Goal: Navigation & Orientation: Find specific page/section

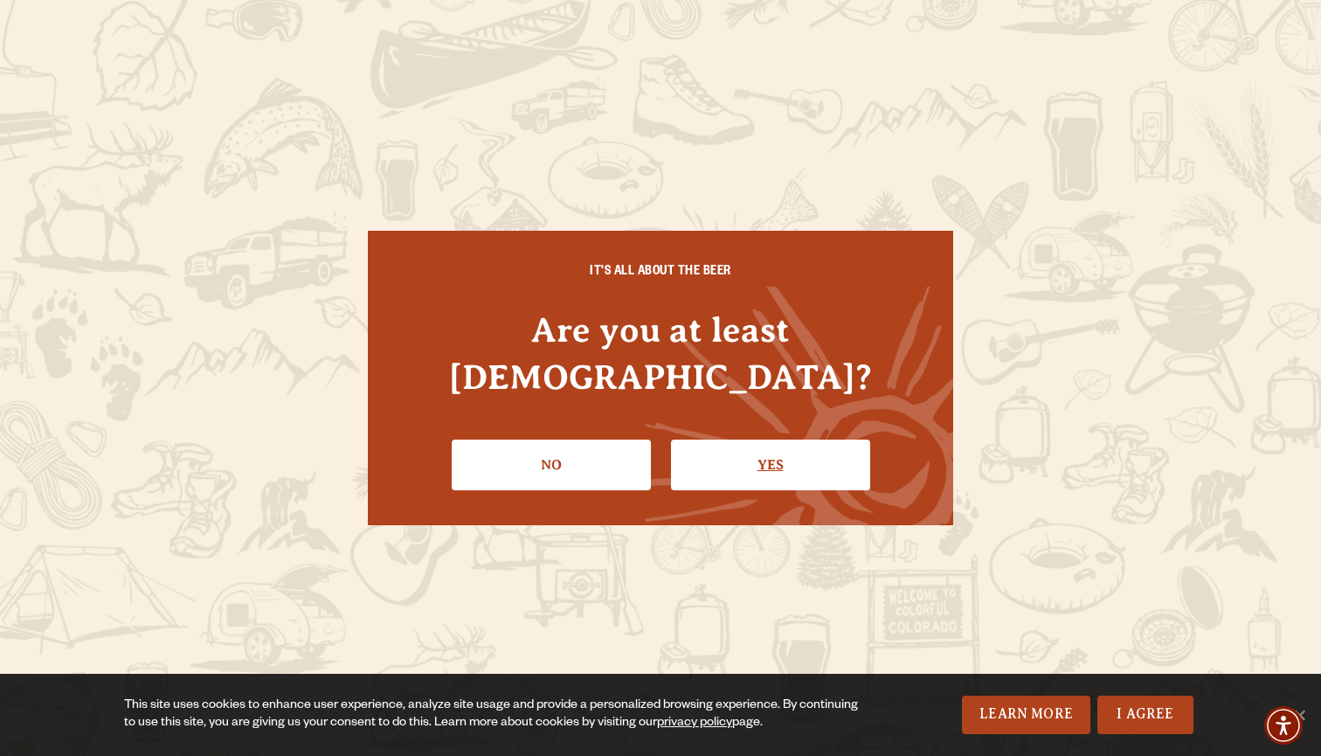
click at [760, 440] on link "Yes" at bounding box center [770, 465] width 199 height 51
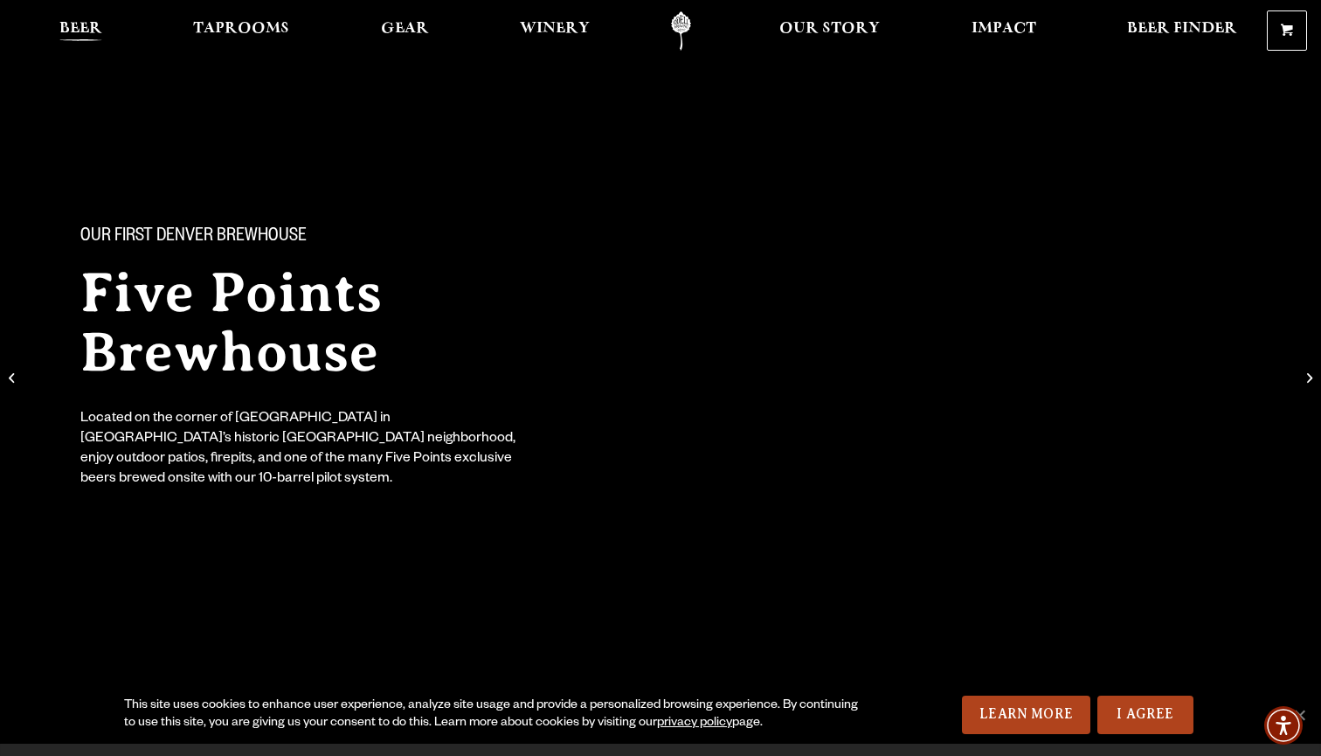
click at [83, 21] on link "Beer" at bounding box center [81, 30] width 66 height 39
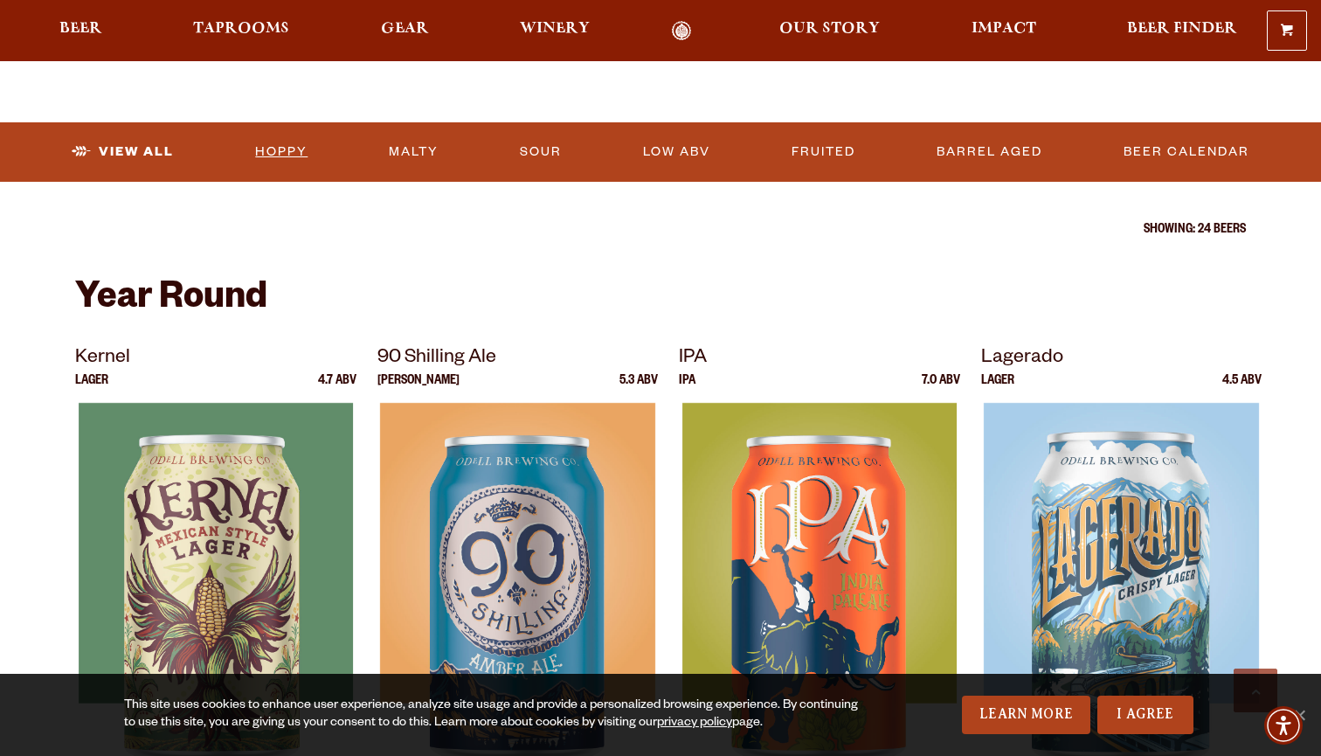
scroll to position [541, 0]
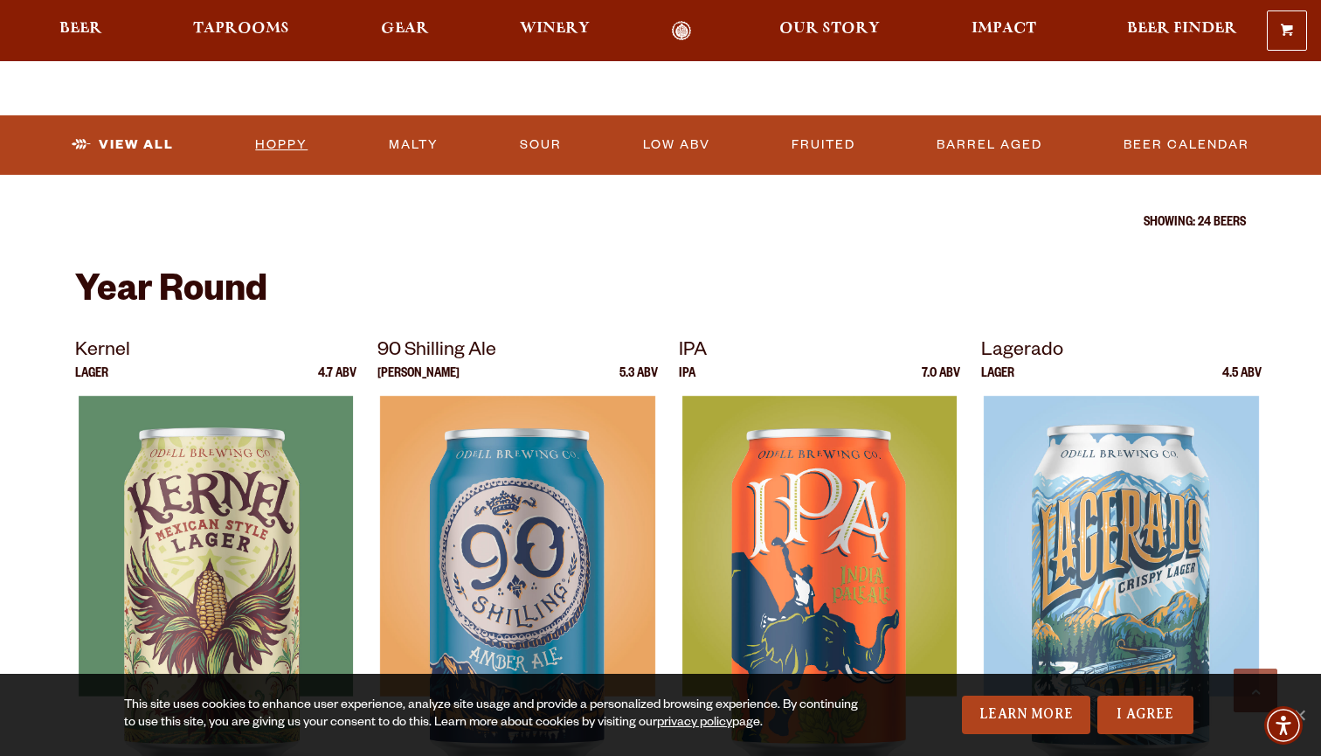
click at [281, 149] on link "Hoppy" at bounding box center [281, 145] width 66 height 40
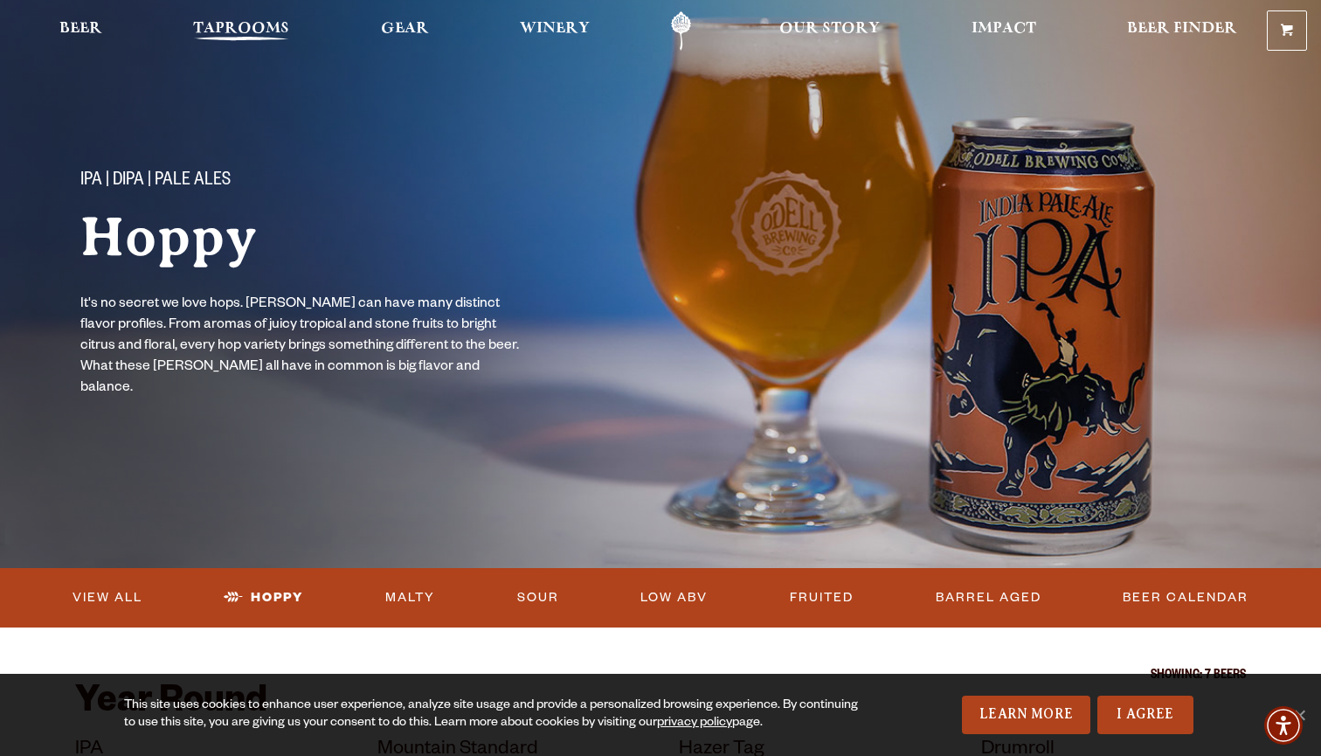
click at [223, 27] on span "Taprooms" at bounding box center [241, 29] width 96 height 14
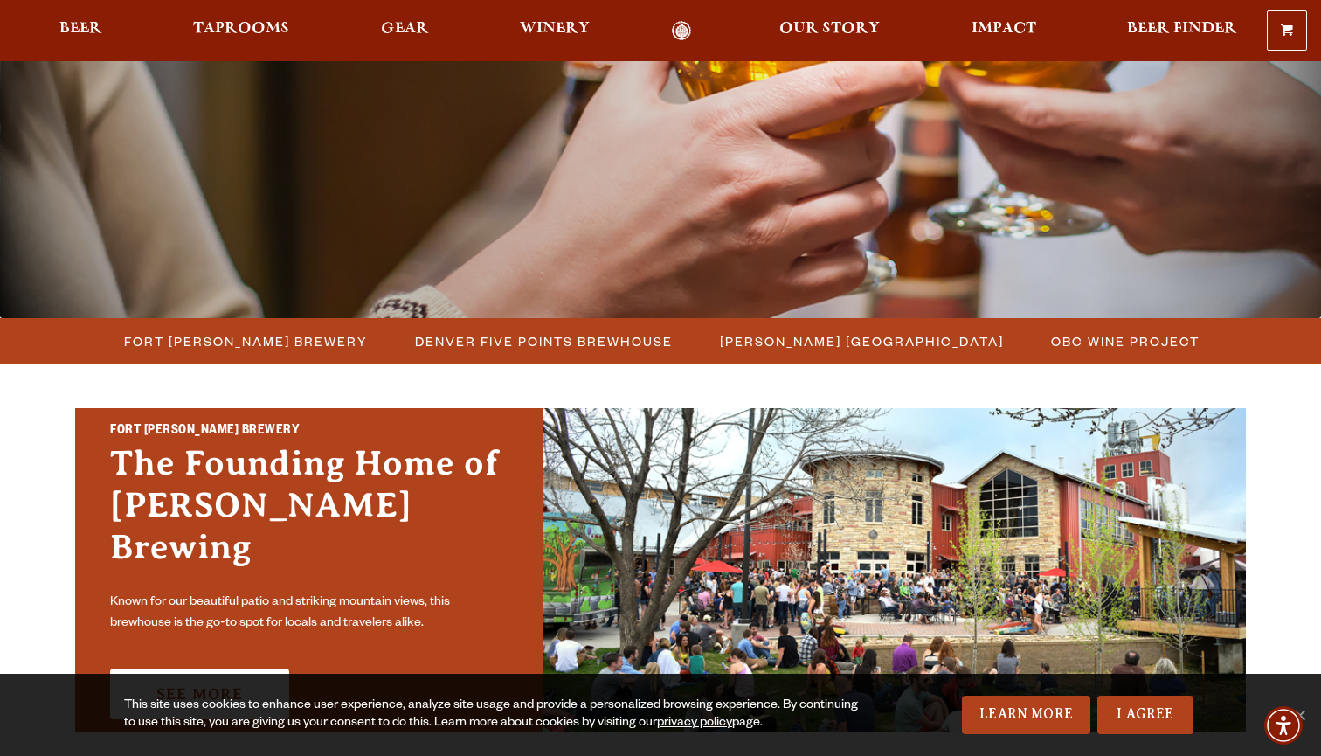
scroll to position [253, 0]
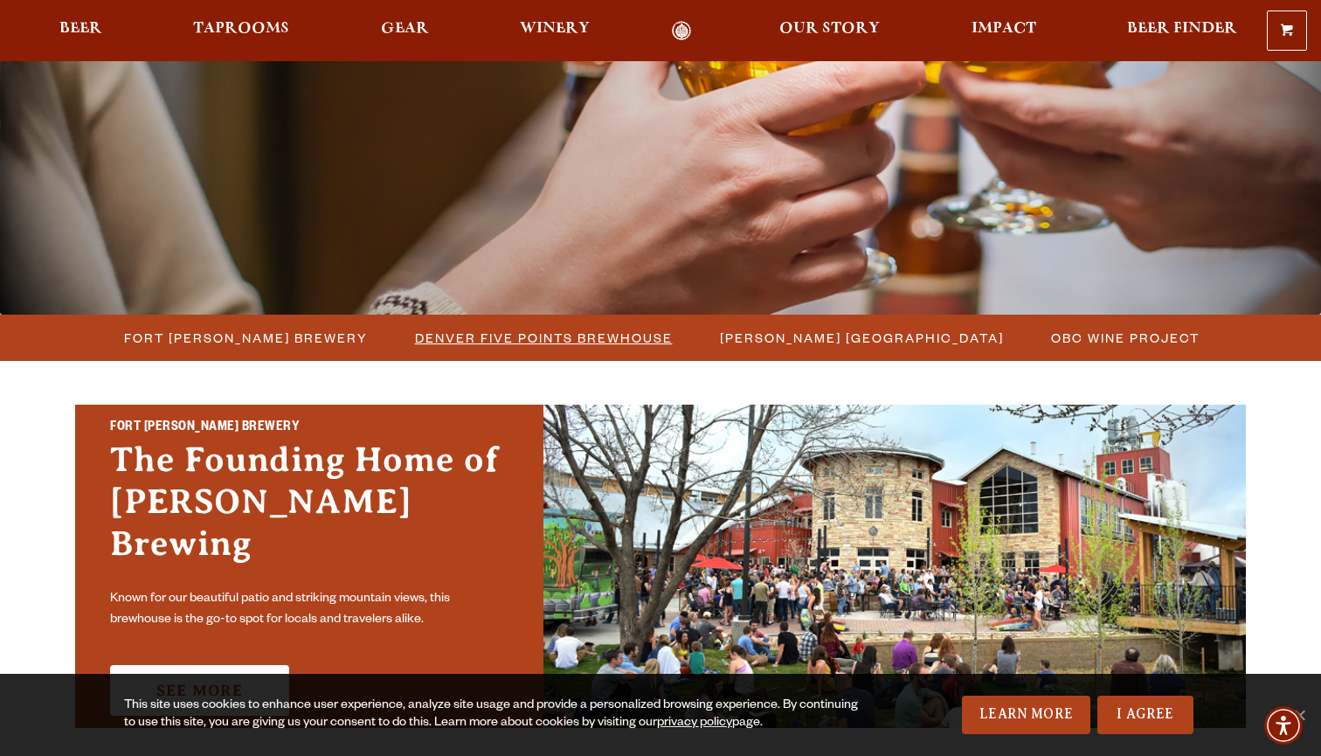
click at [478, 343] on span "Denver Five Points Brewhouse" at bounding box center [544, 337] width 258 height 25
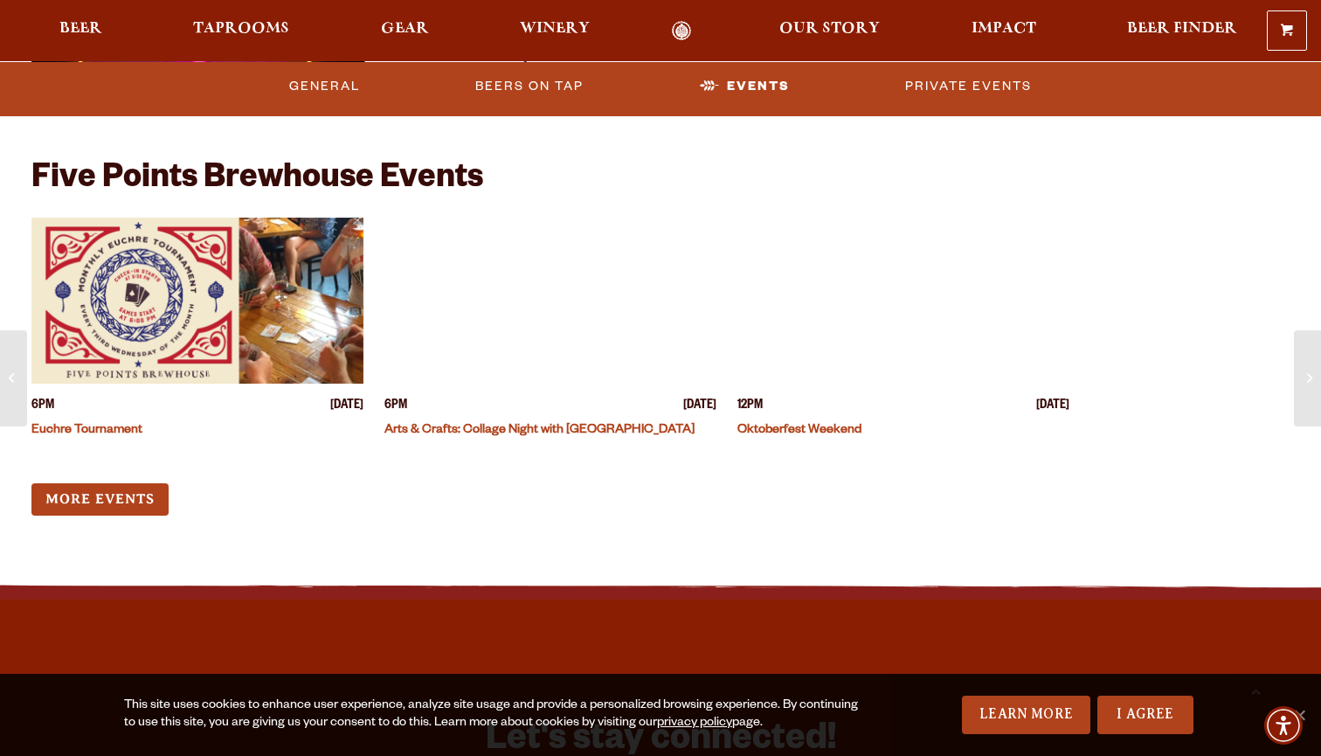
scroll to position [4869, 0]
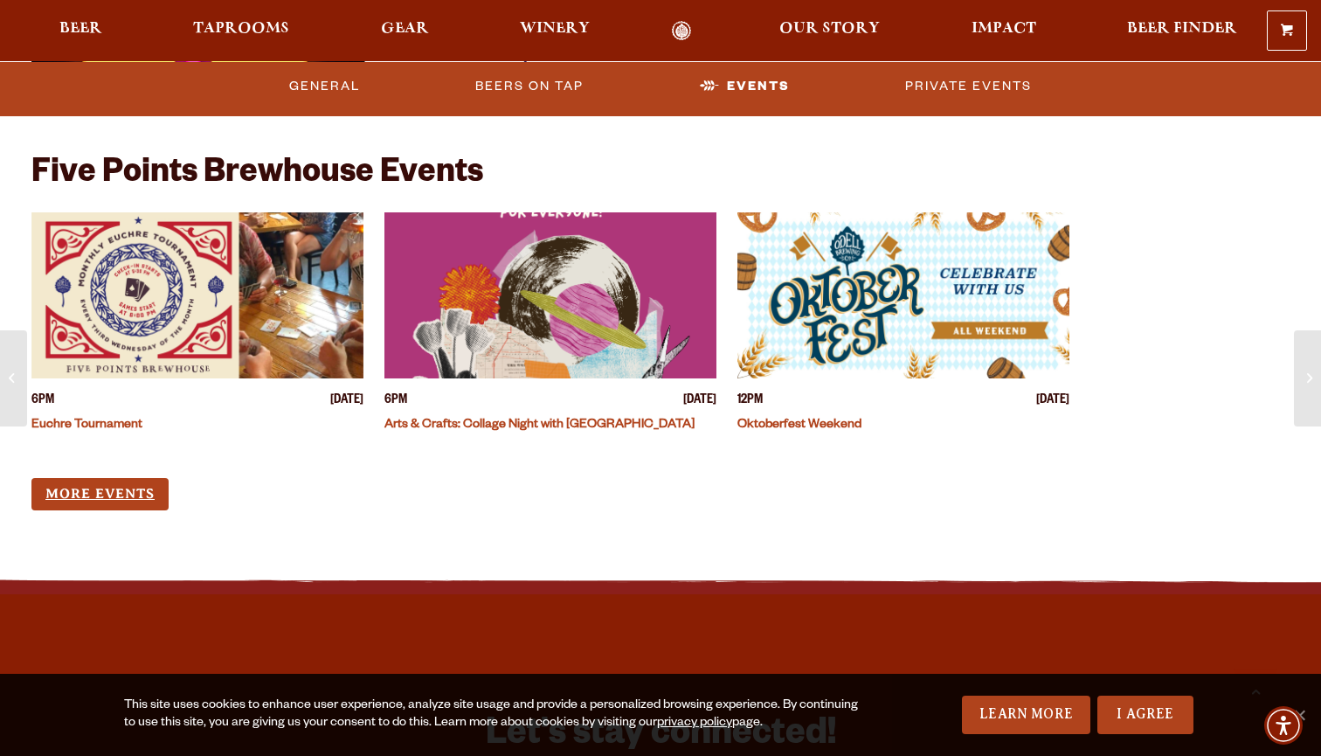
click at [120, 488] on link "More Events" at bounding box center [99, 494] width 137 height 32
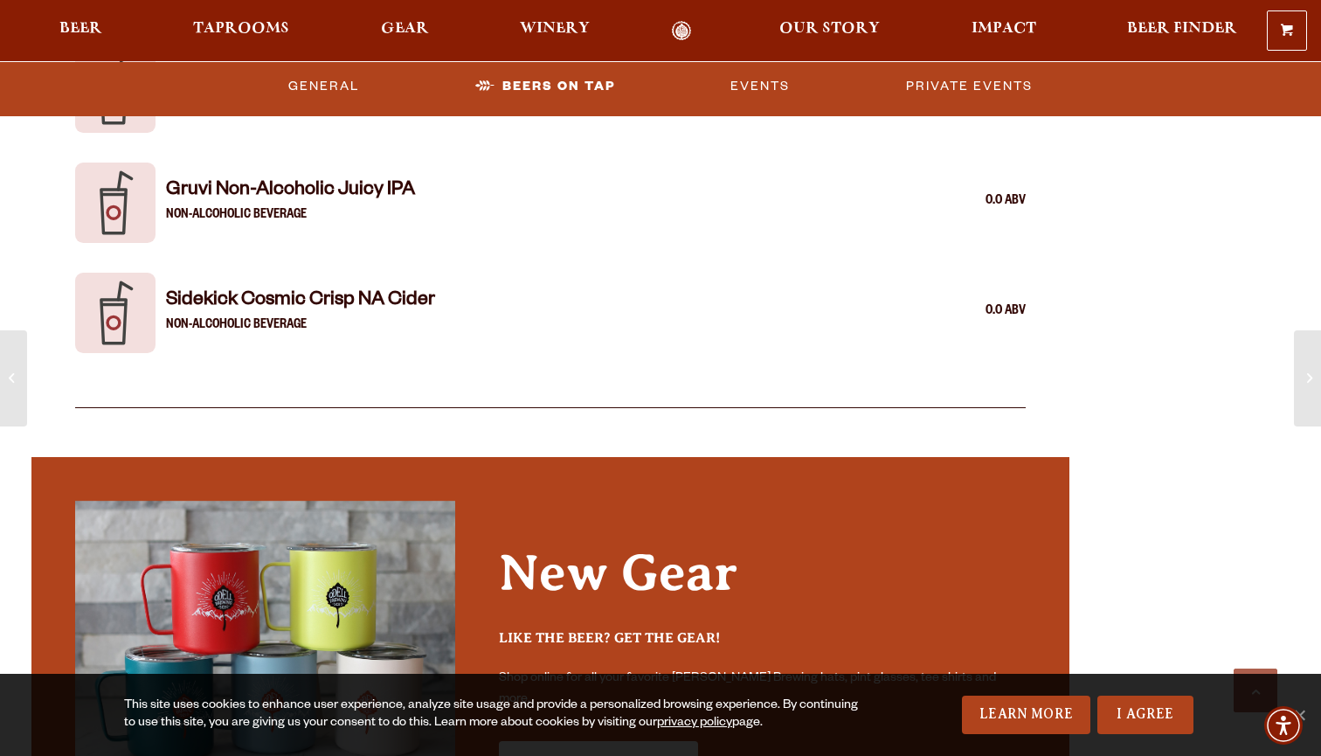
scroll to position [3408, 0]
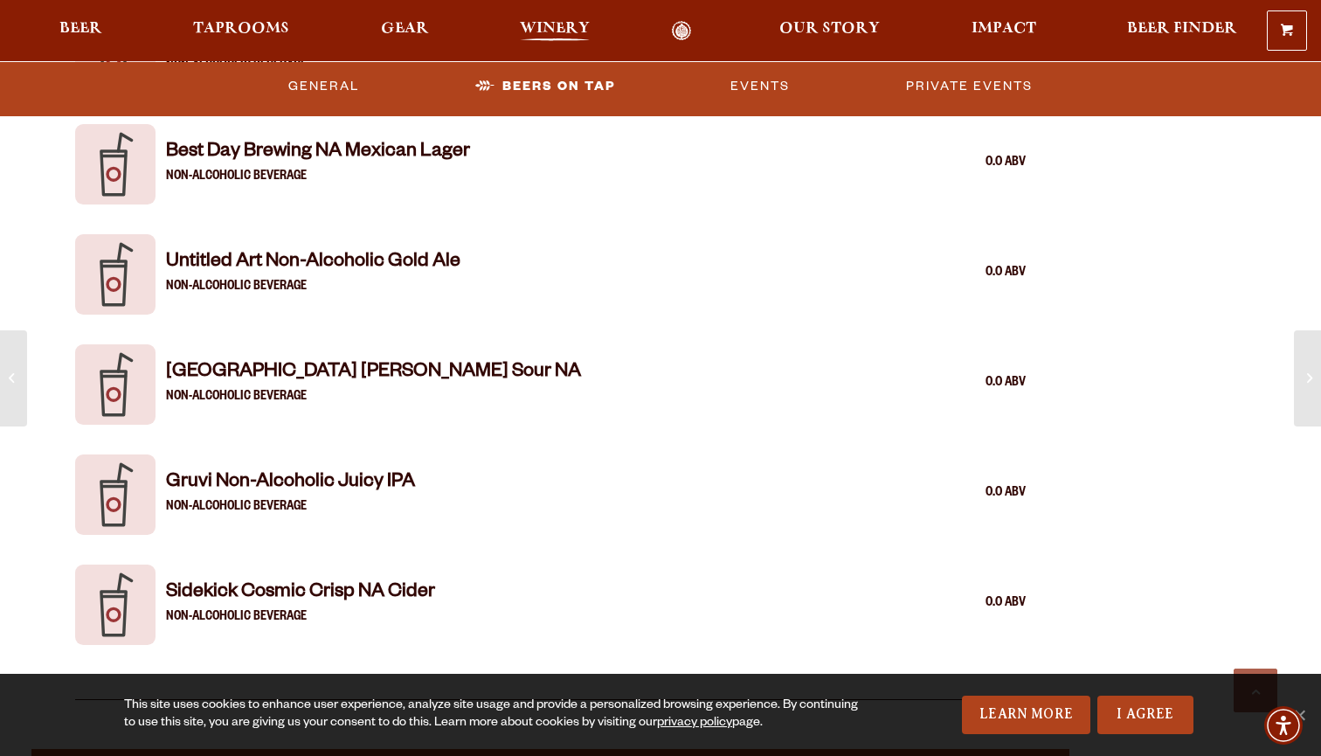
click at [551, 32] on span "Winery" at bounding box center [555, 29] width 70 height 14
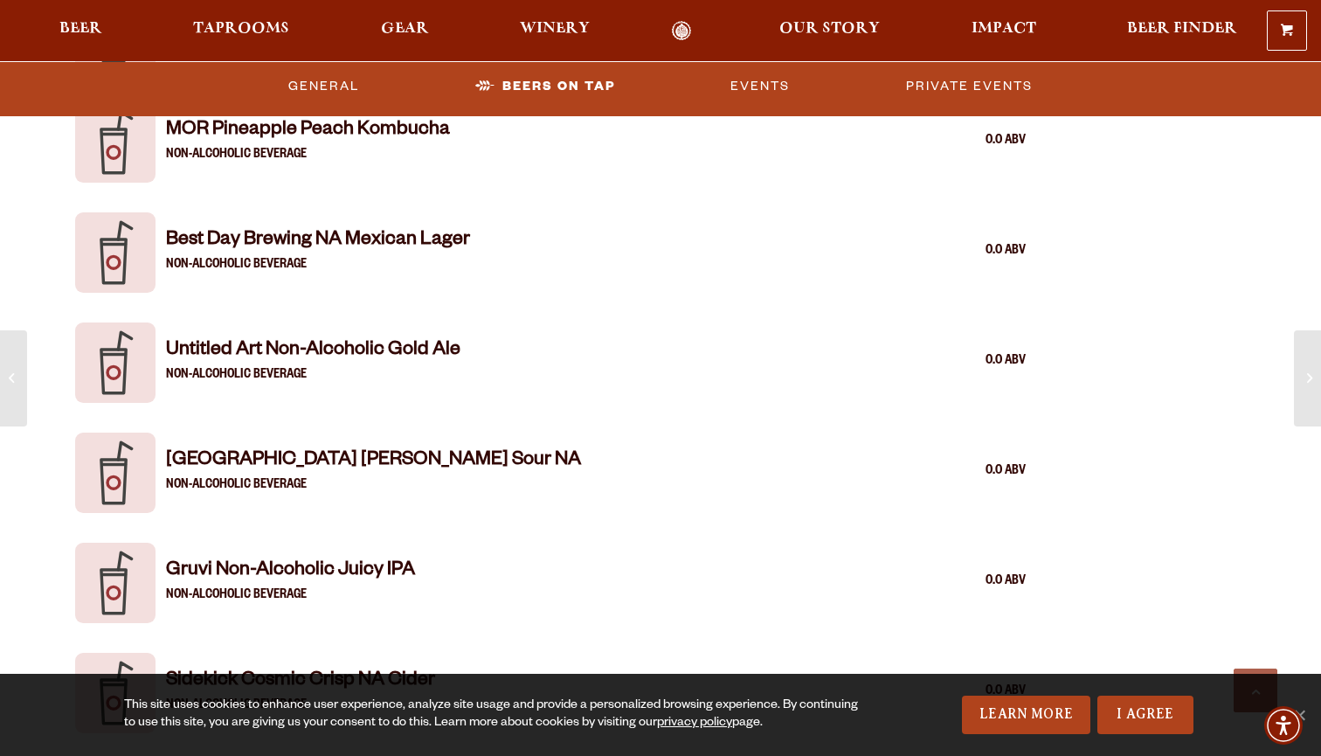
scroll to position [3293, 0]
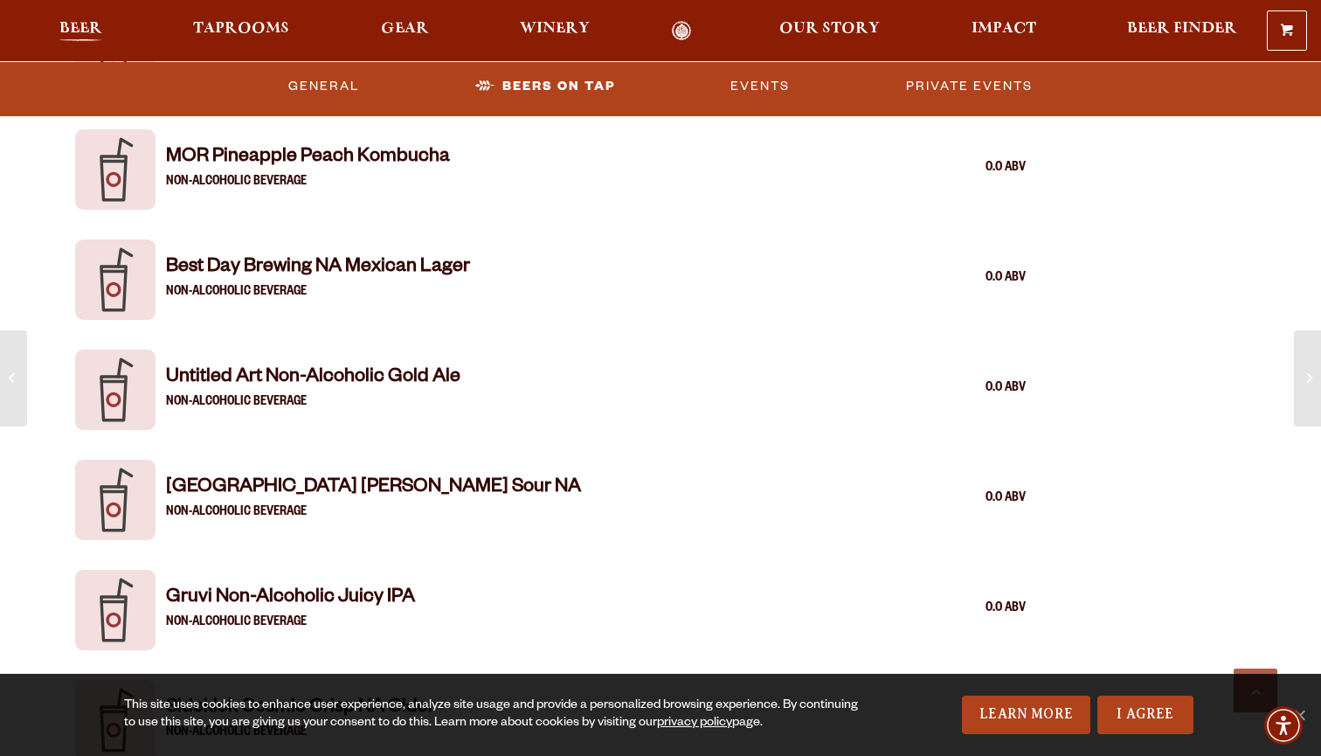
click at [73, 31] on span "Beer" at bounding box center [80, 29] width 43 height 14
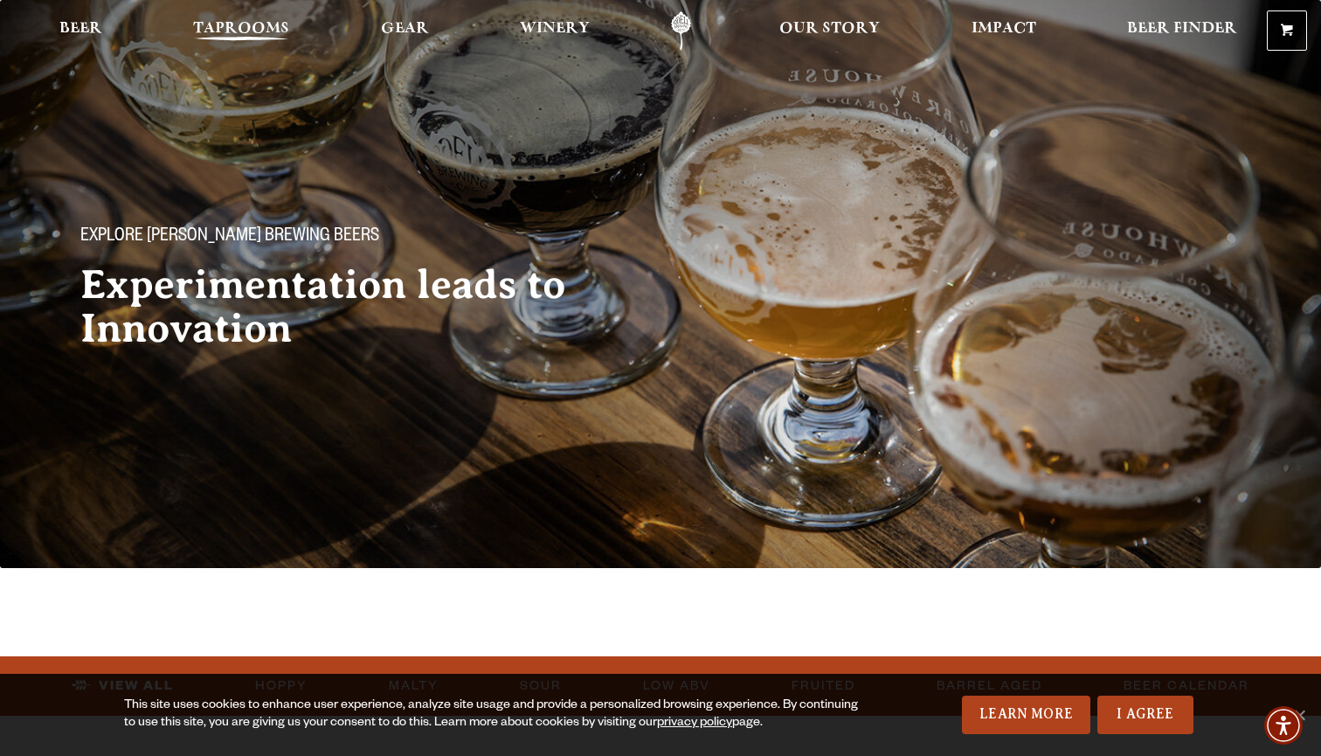
click at [229, 36] on span "Taprooms" at bounding box center [241, 29] width 96 height 14
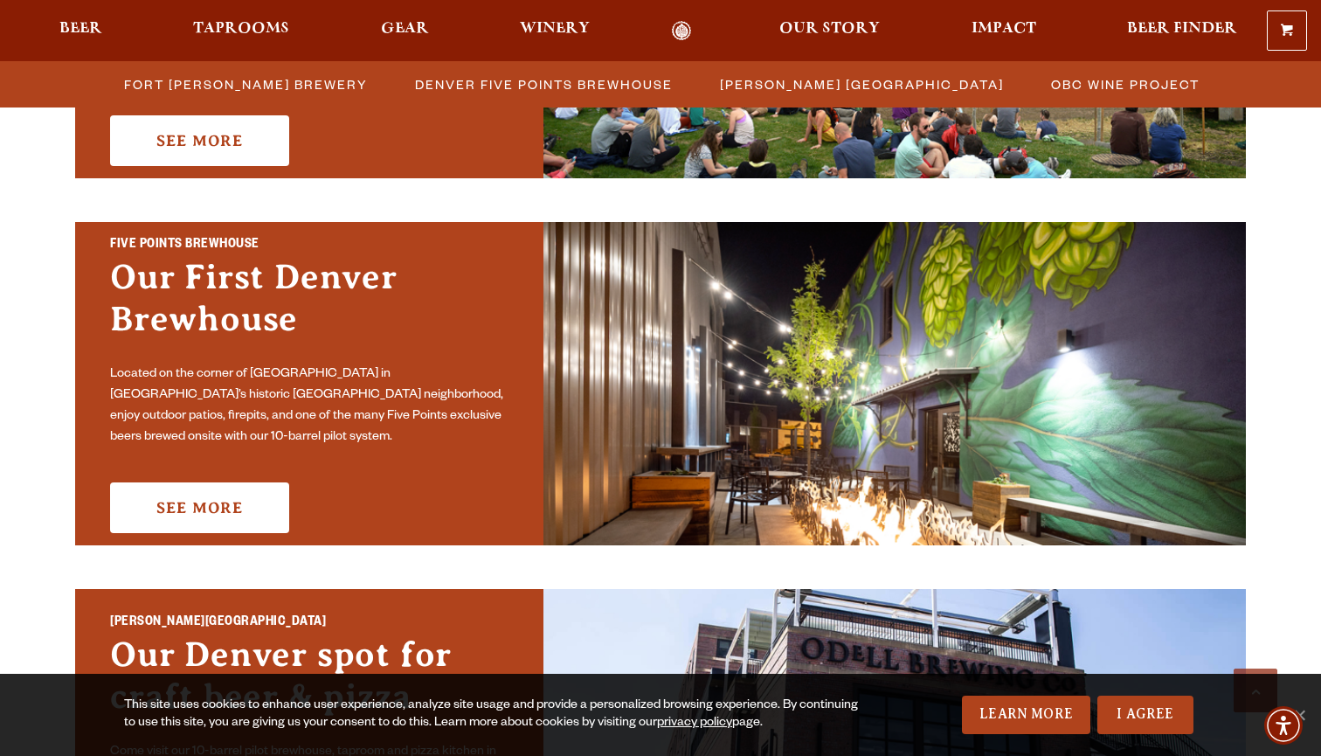
scroll to position [830, 0]
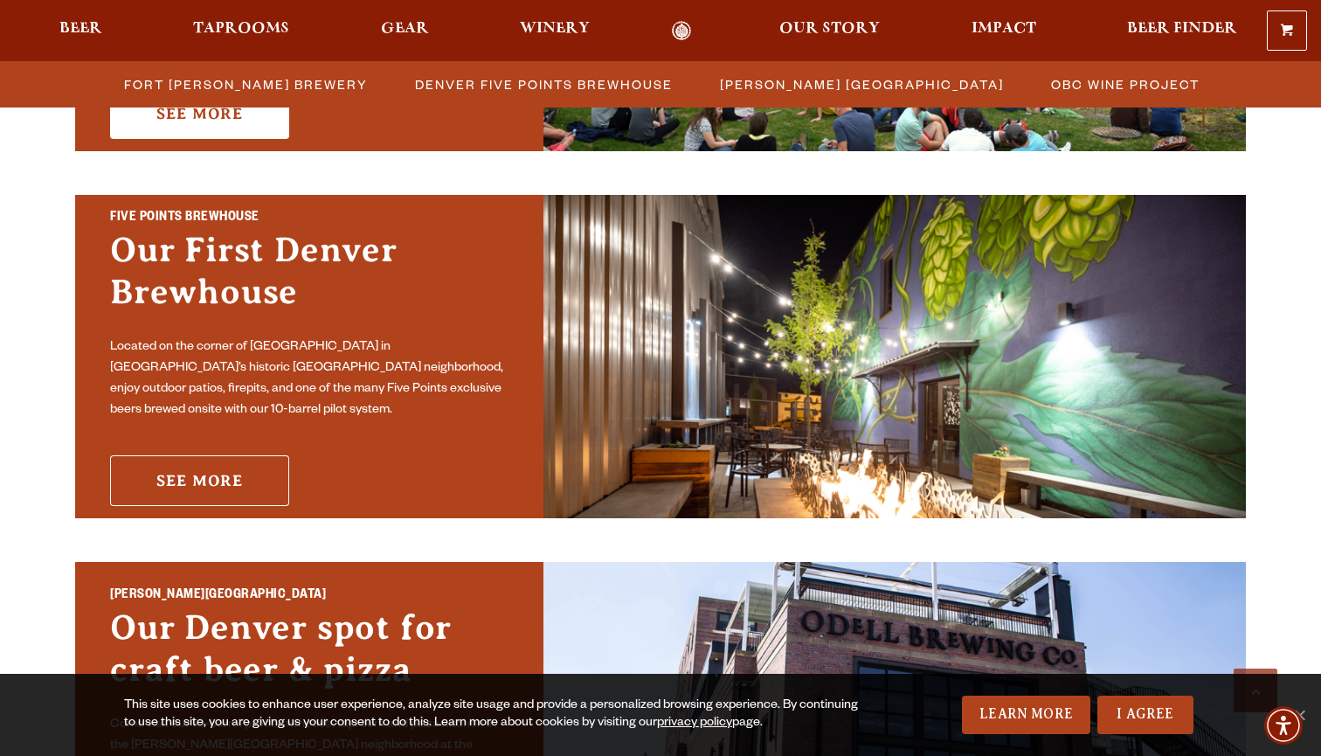
click at [253, 475] on link "See More" at bounding box center [199, 480] width 179 height 51
